Goal: Navigation & Orientation: Find specific page/section

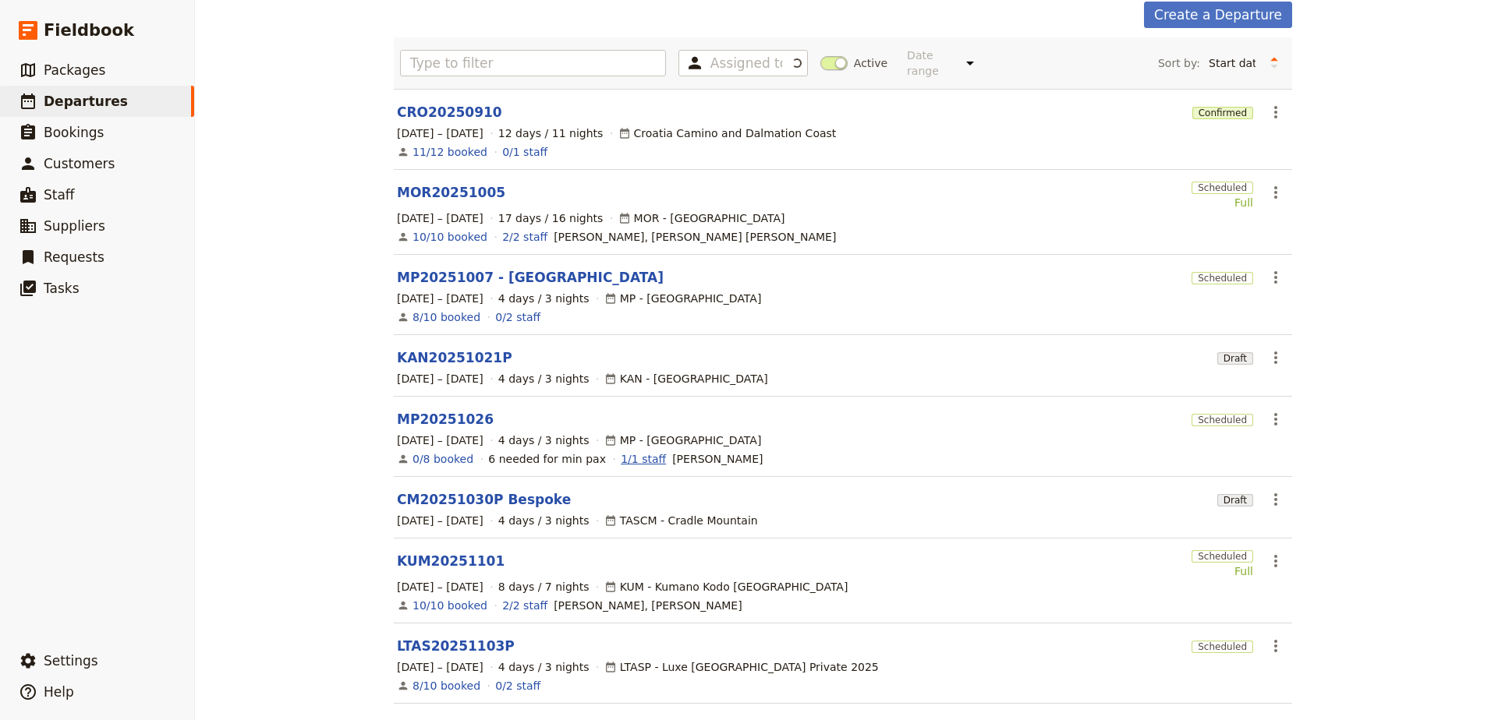
scroll to position [156, 0]
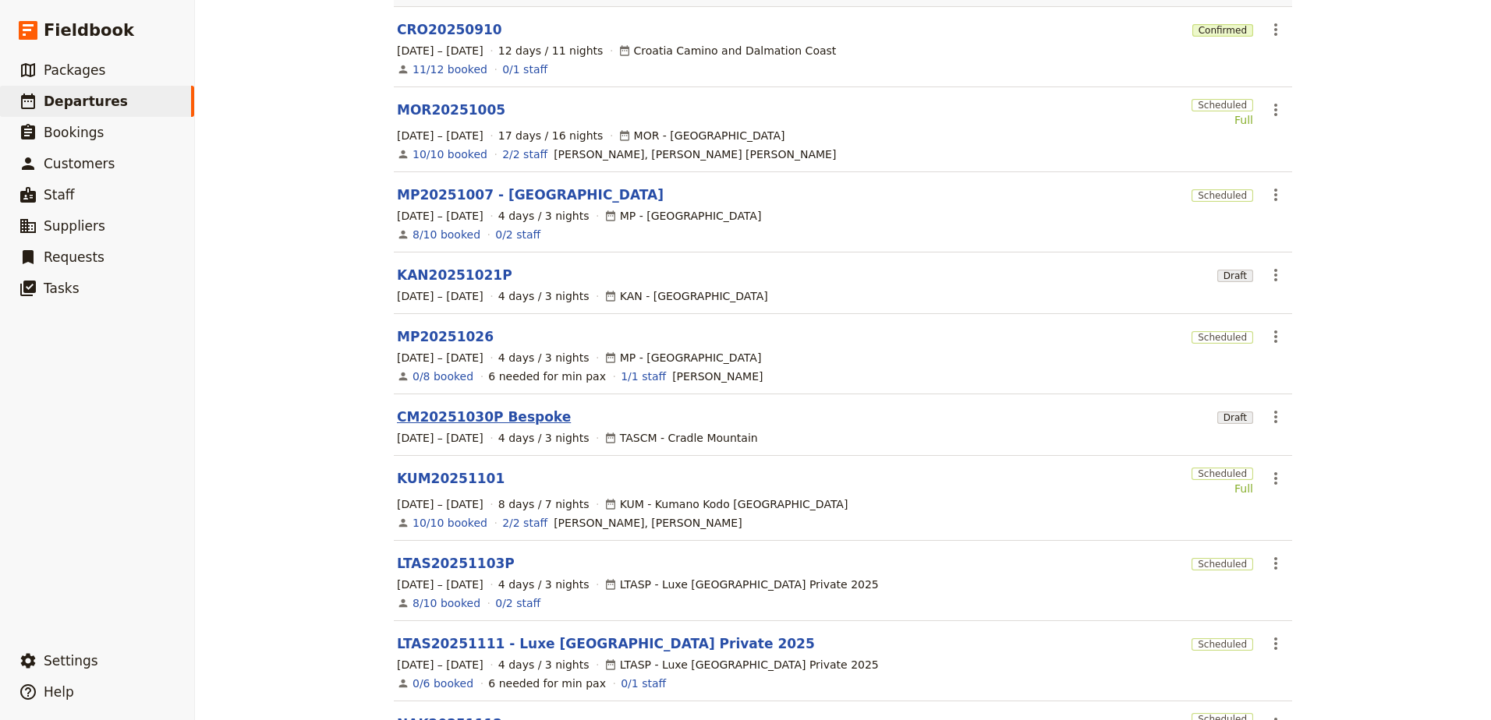
click at [510, 408] on link "CM20251030P Bespoke" at bounding box center [484, 417] width 174 height 19
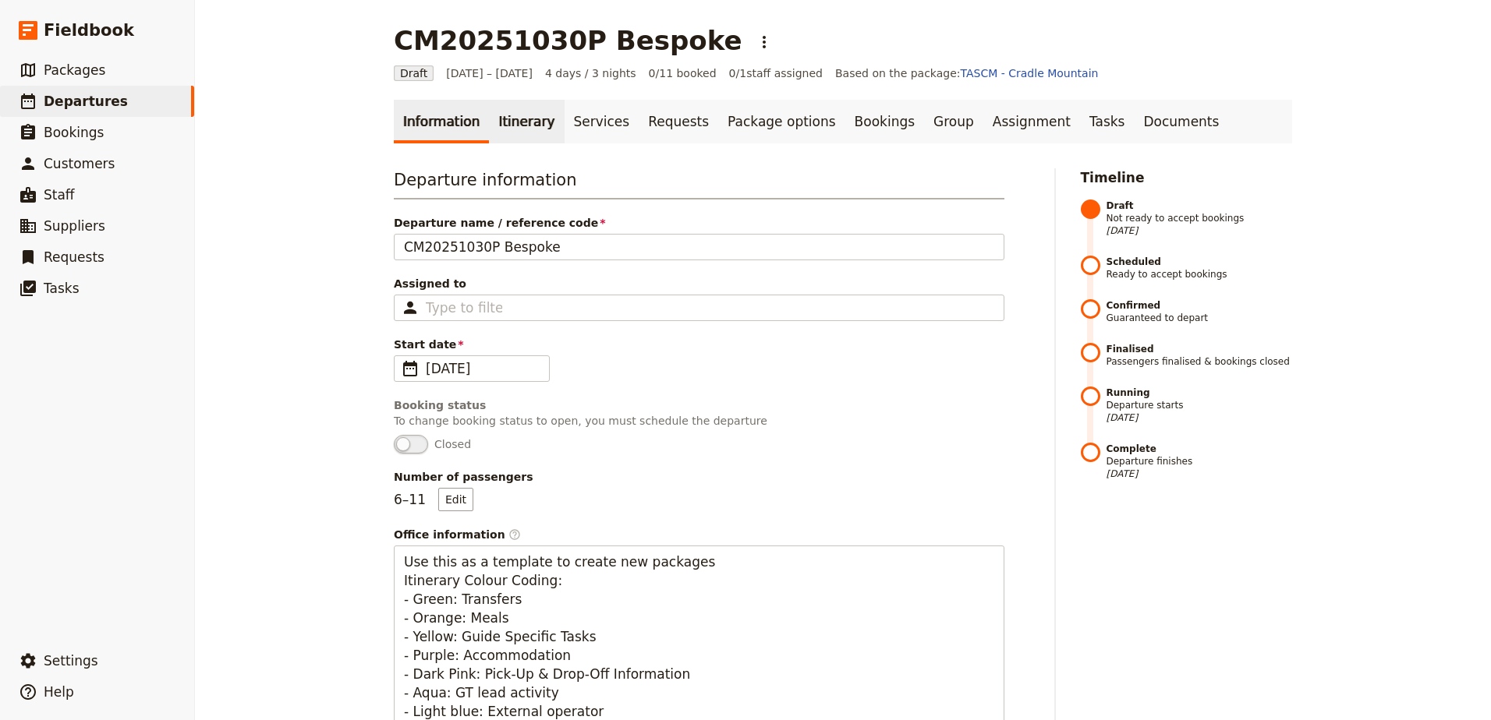
click at [505, 108] on link "Itinerary" at bounding box center [526, 122] width 75 height 44
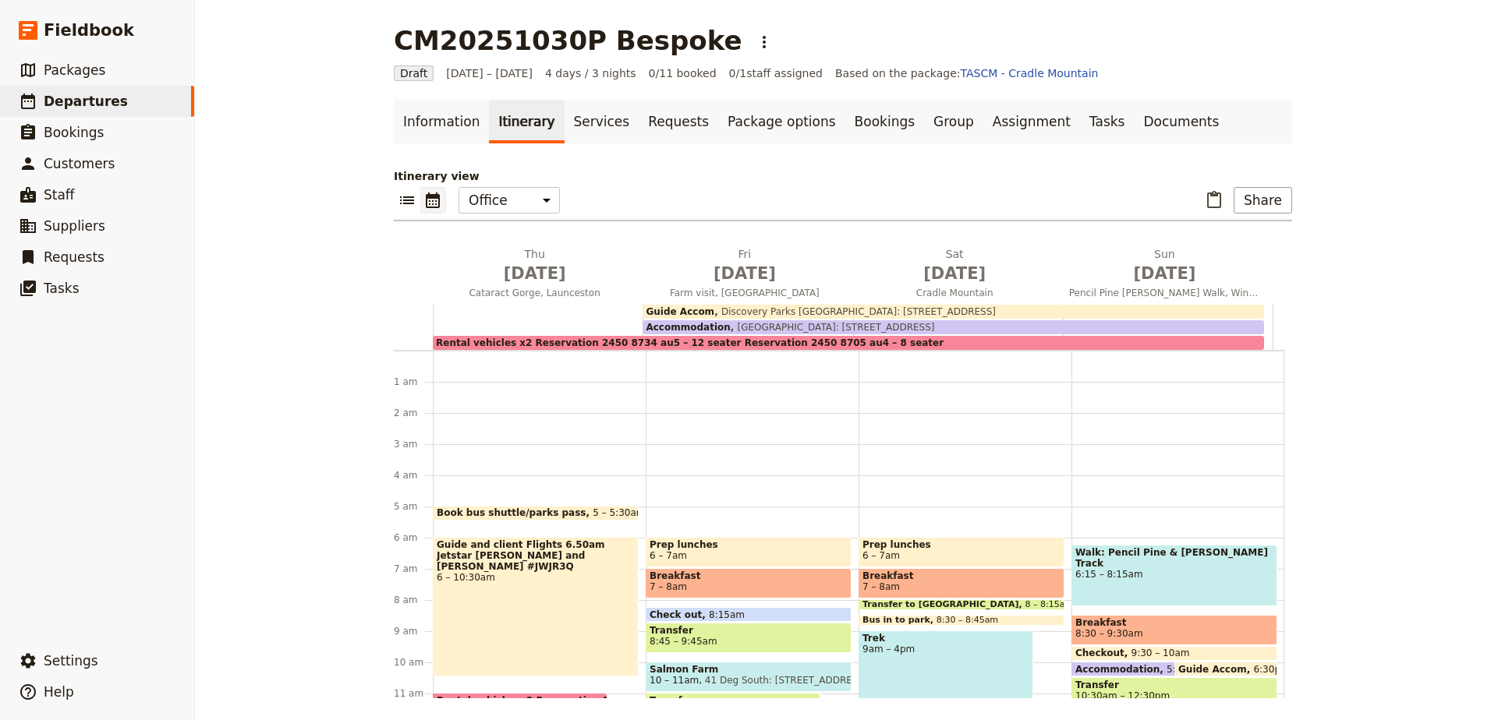
scroll to position [140, 0]
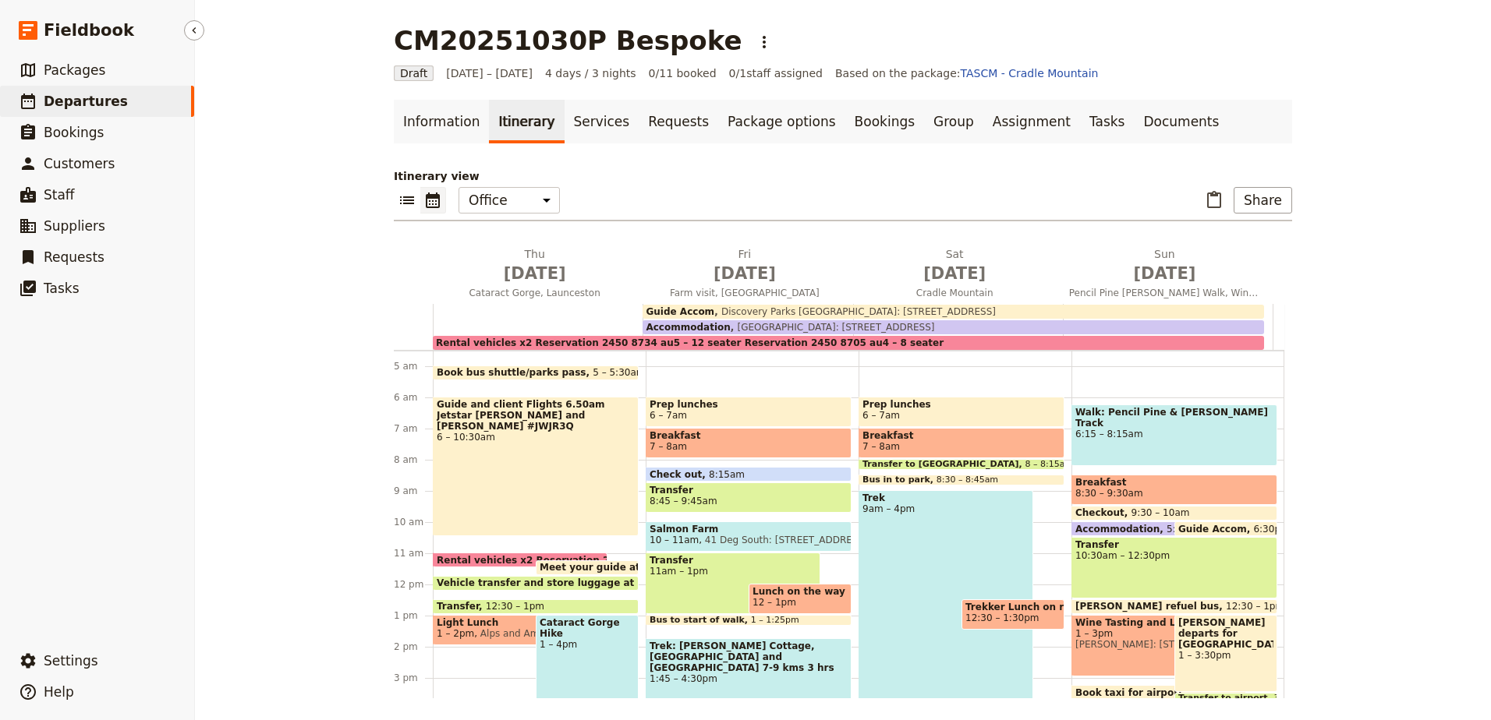
click at [79, 92] on span "Departures" at bounding box center [86, 101] width 84 height 19
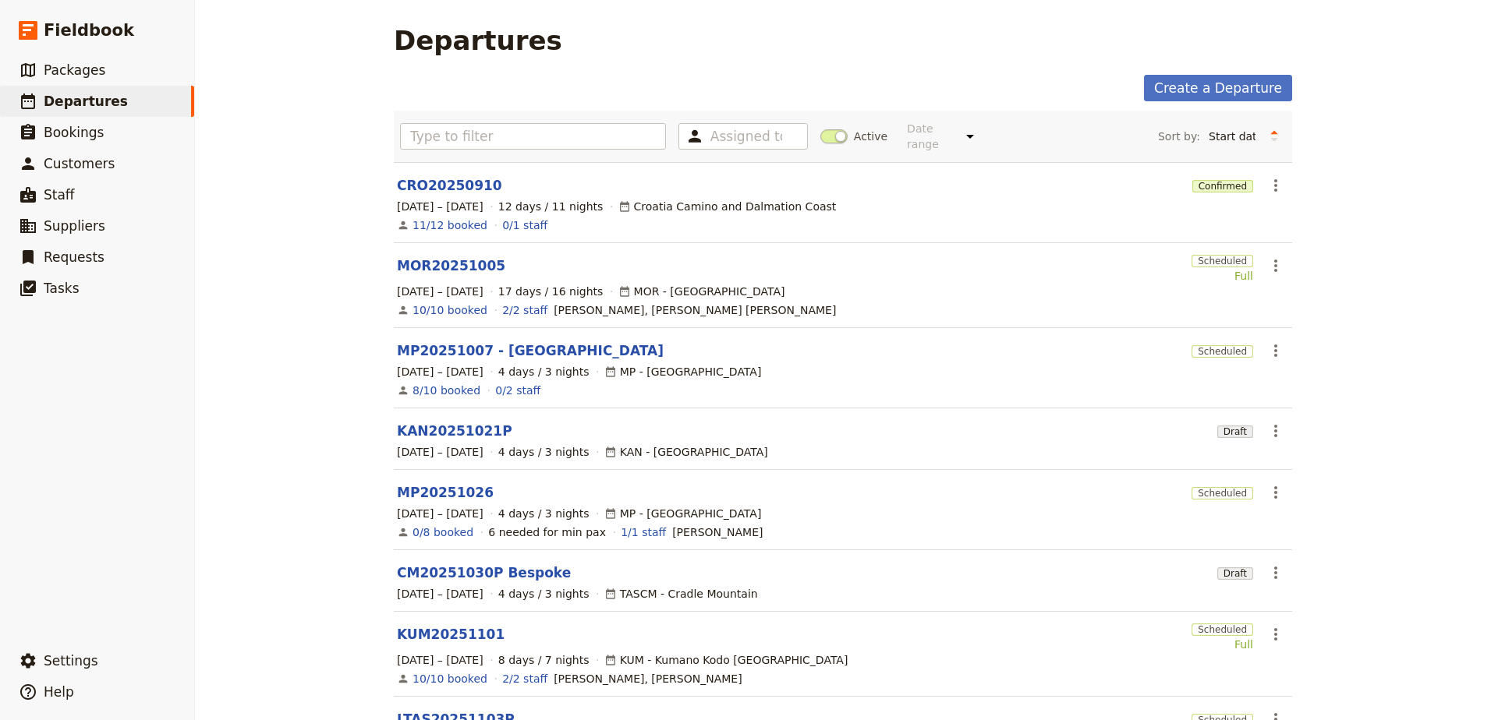
click at [434, 710] on link "LTAS20251103P" at bounding box center [456, 719] width 118 height 19
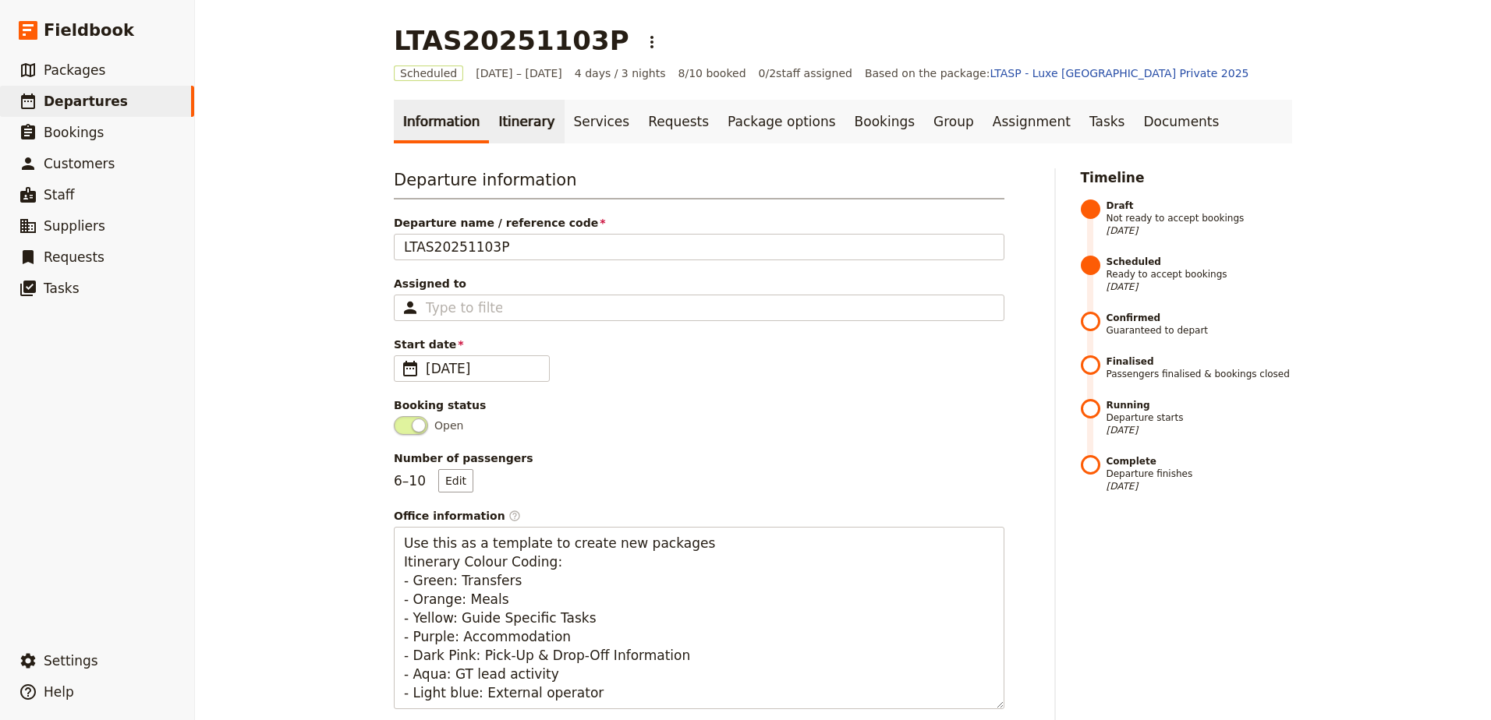
click at [489, 134] on link "Itinerary" at bounding box center [526, 122] width 75 height 44
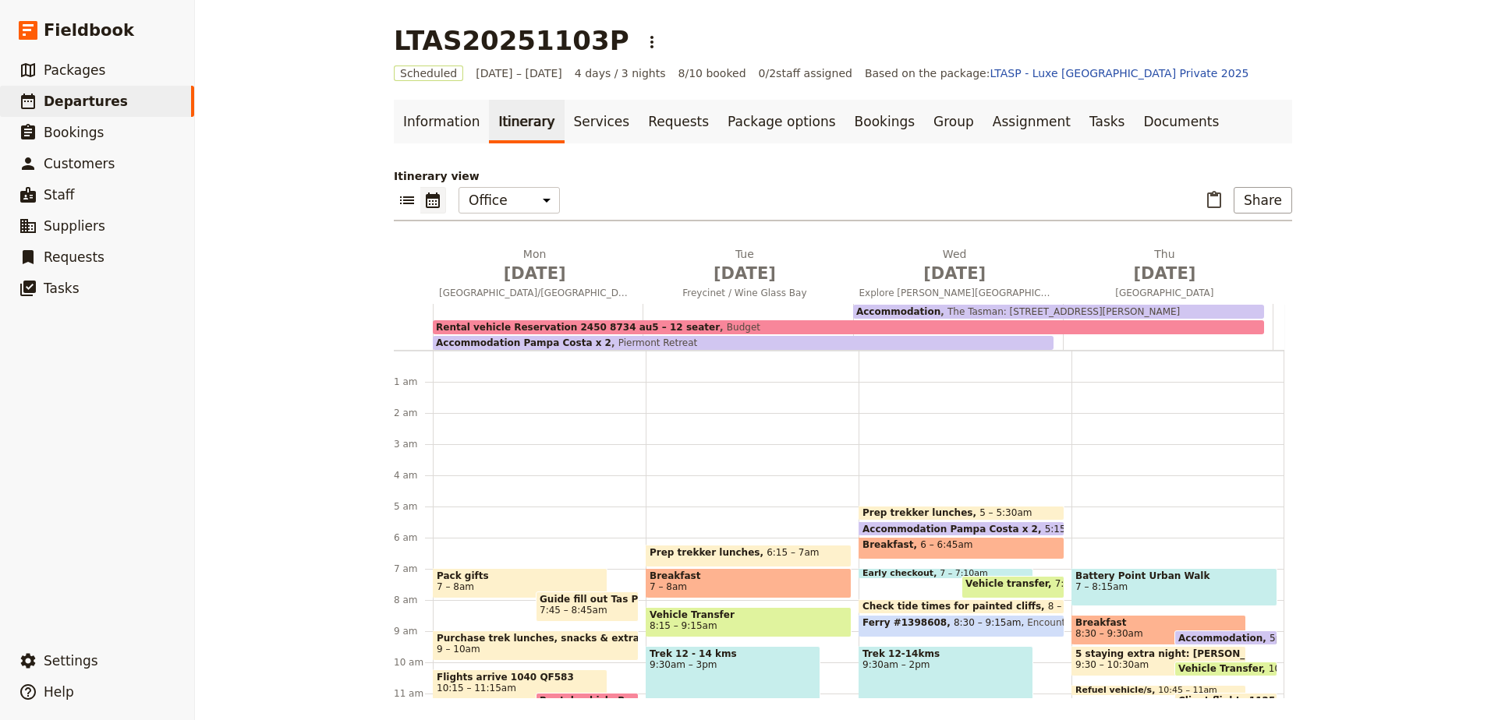
scroll to position [140, 0]
